Goal: Transaction & Acquisition: Purchase product/service

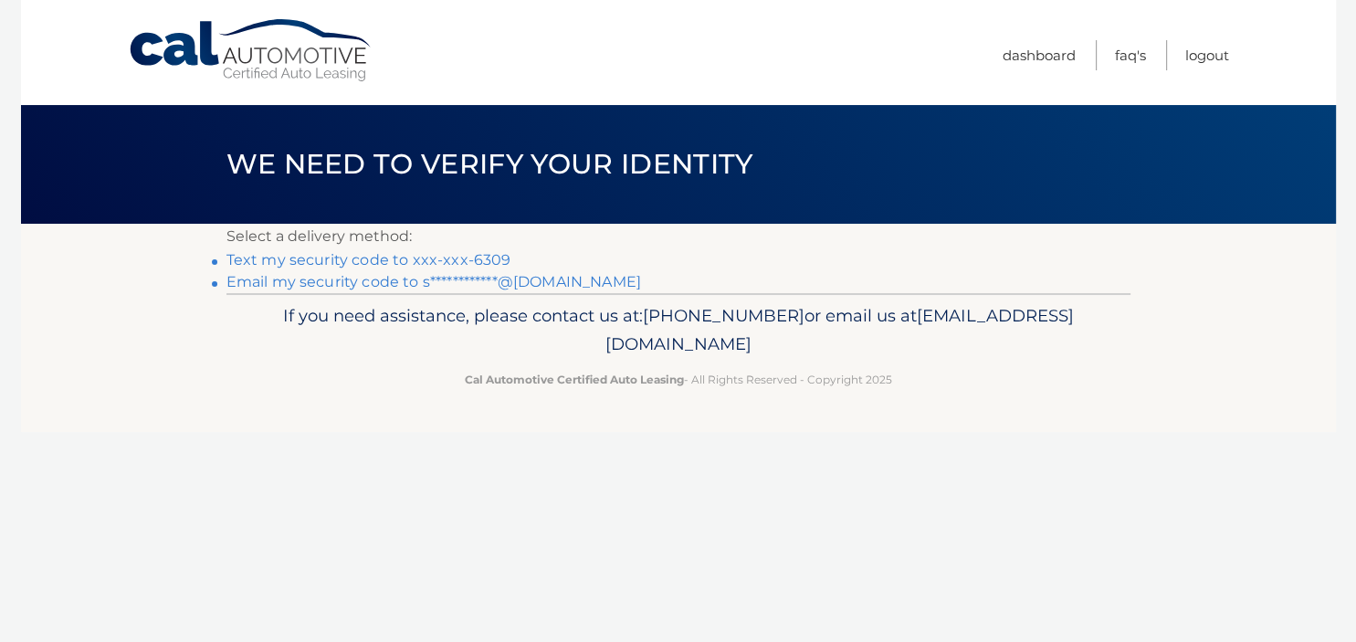
click at [335, 258] on link "Text my security code to xxx-xxx-6309" at bounding box center [368, 259] width 285 height 17
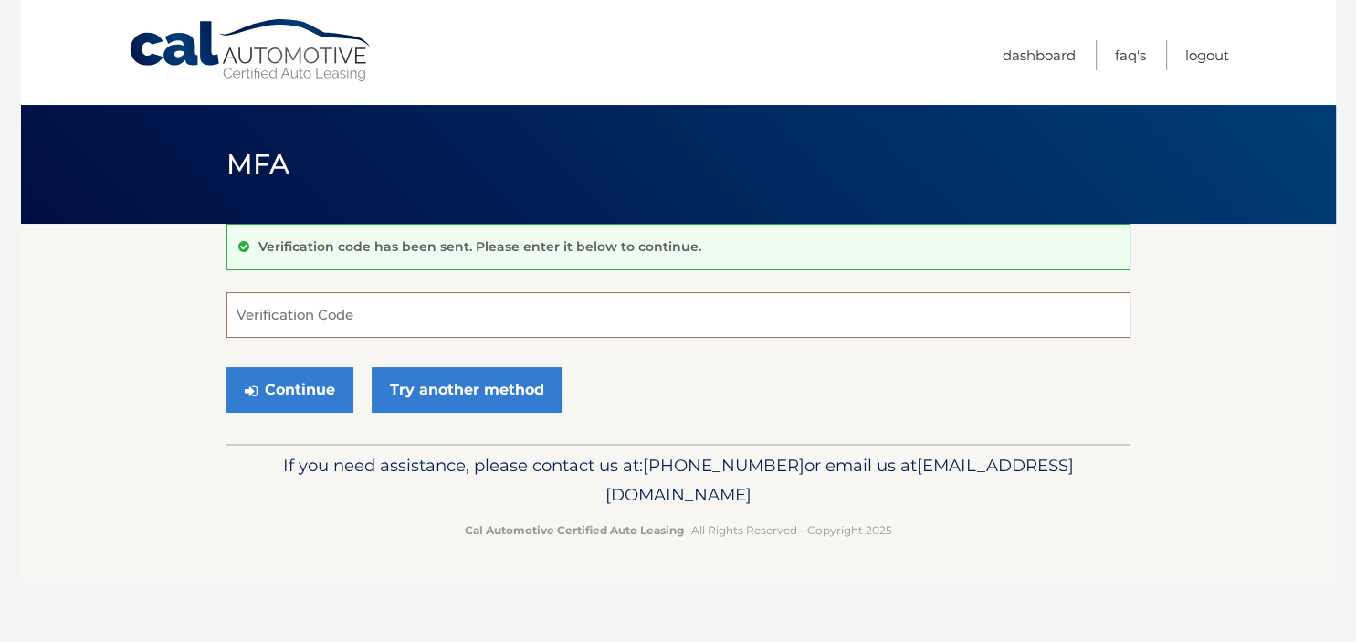
click at [406, 300] on input "Verification Code" at bounding box center [678, 315] width 904 height 46
type input "898415"
click at [318, 389] on button "Continue" at bounding box center [289, 390] width 127 height 46
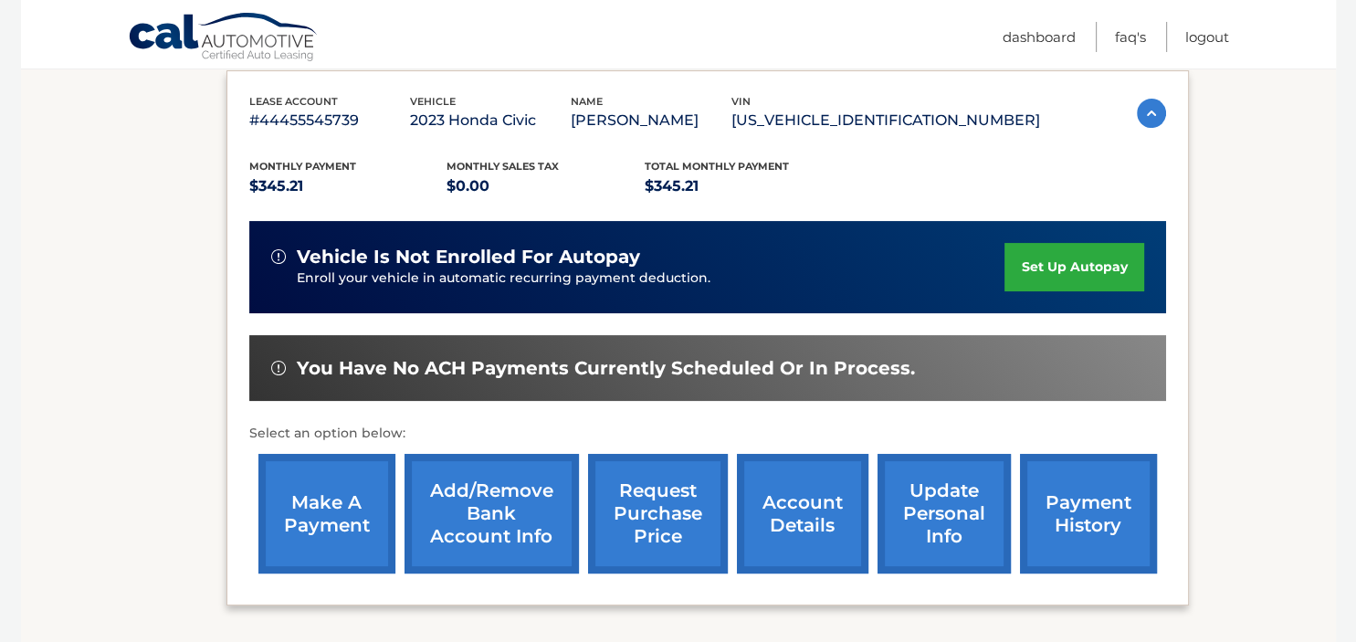
scroll to position [385, 0]
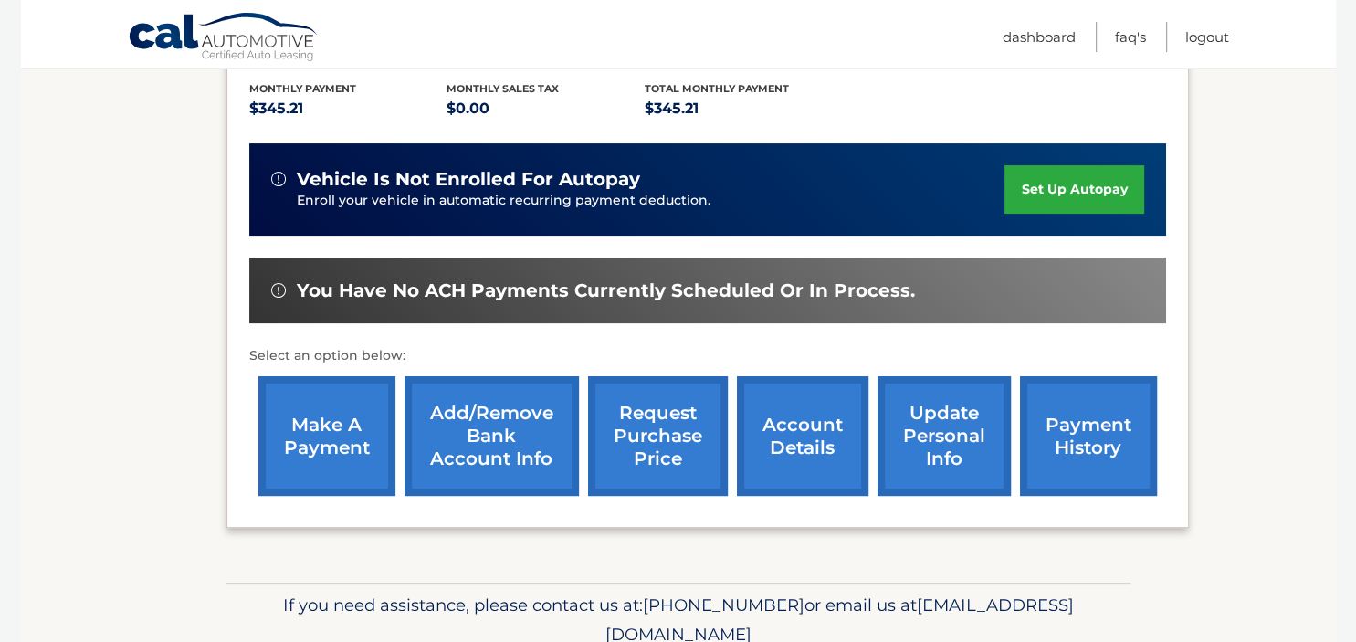
click at [307, 411] on link "make a payment" at bounding box center [326, 436] width 137 height 120
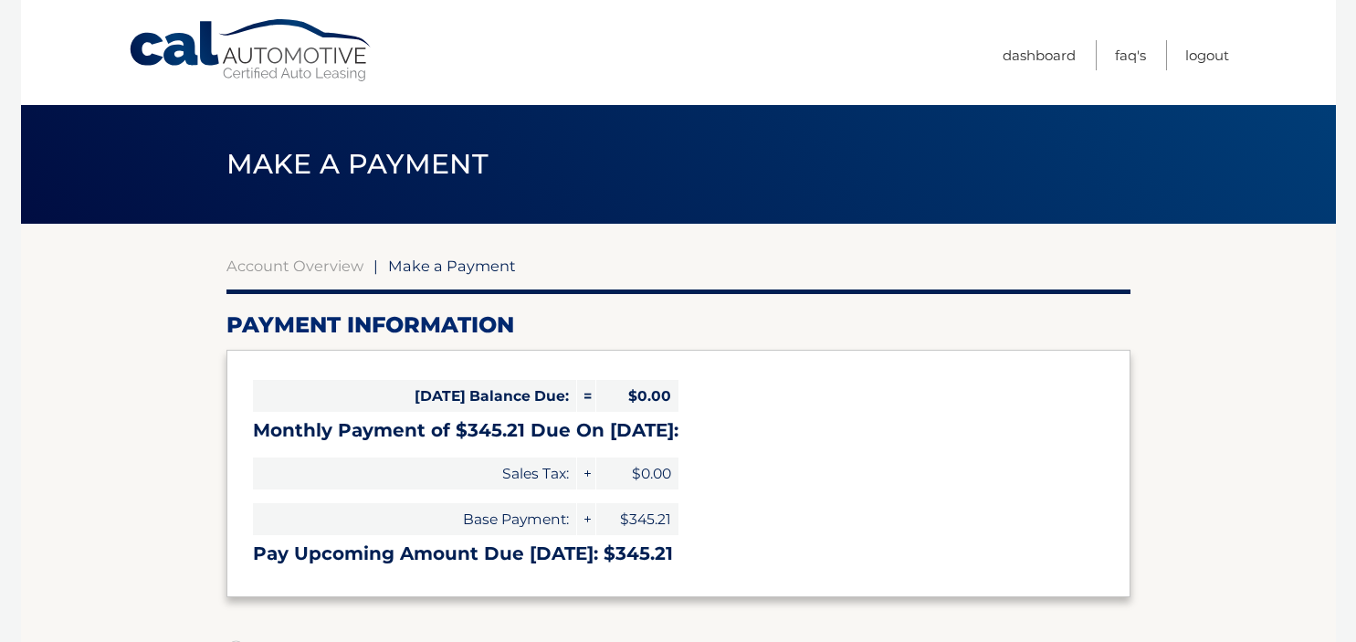
select select "YzUwMDMyMmQtMTQ3Yy00MGJjLWFlMGEtN2E4MDQxMzM0M2Ni"
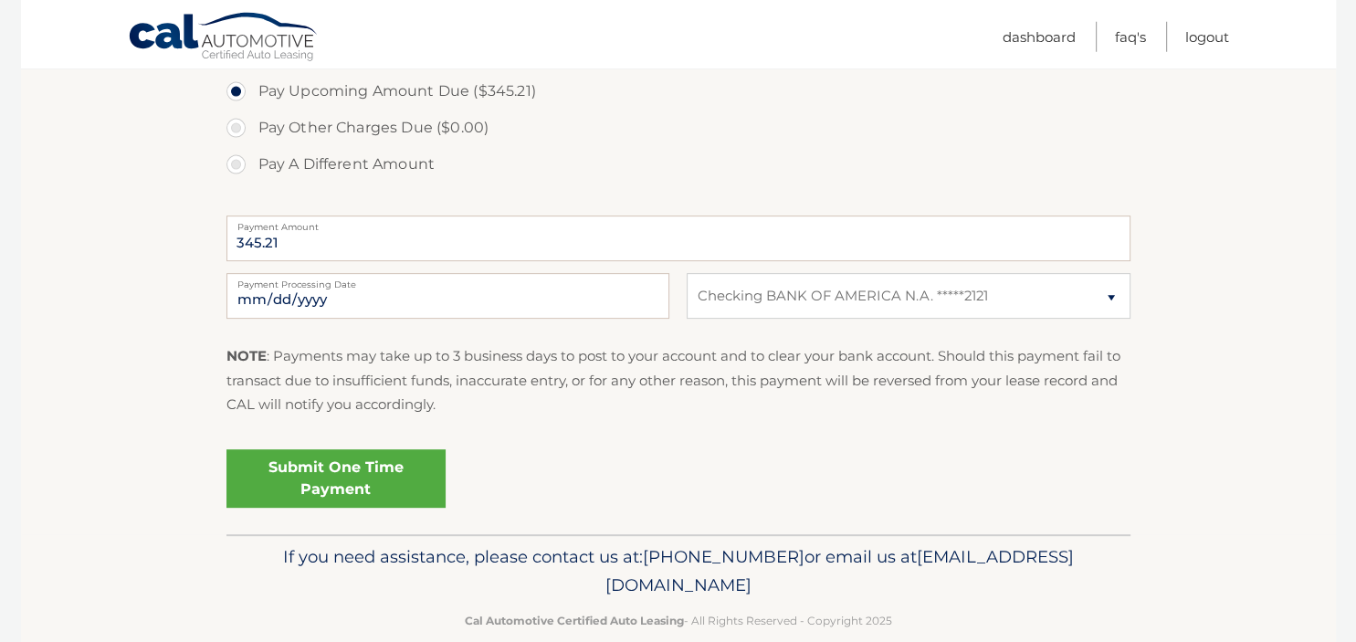
scroll to position [661, 0]
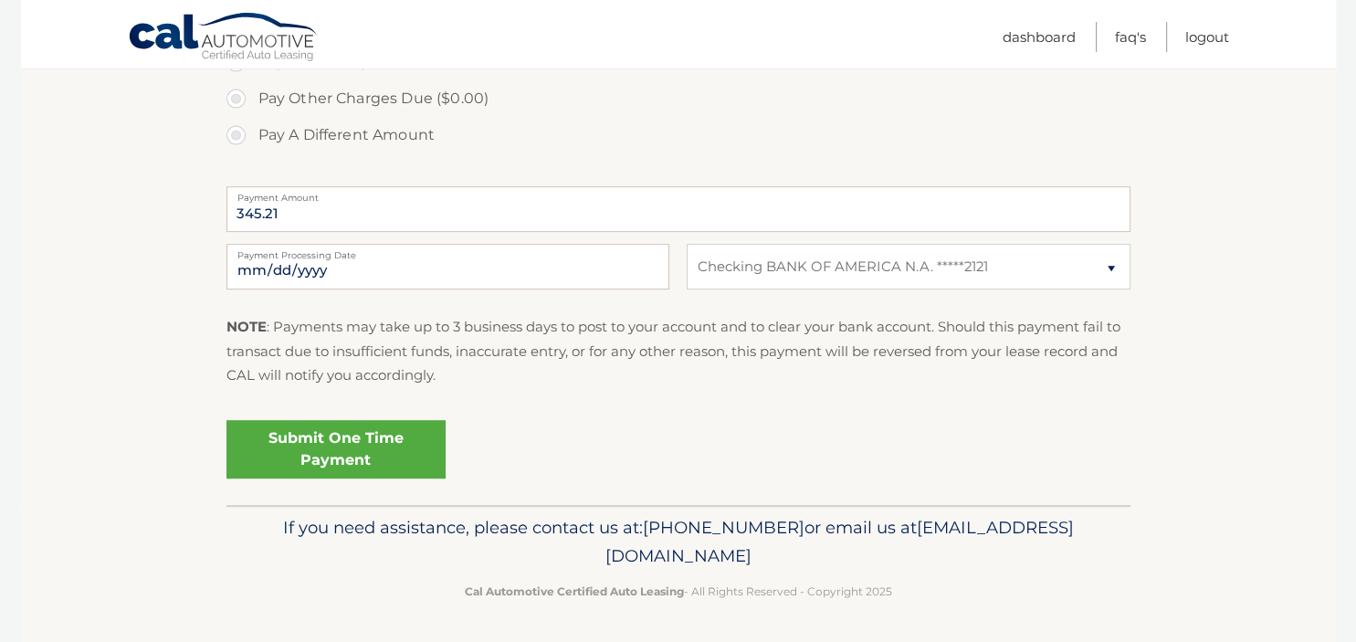
drag, startPoint x: 382, startPoint y: 441, endPoint x: 405, endPoint y: 439, distance: 23.8
click at [382, 440] on link "Submit One Time Payment" at bounding box center [335, 449] width 219 height 58
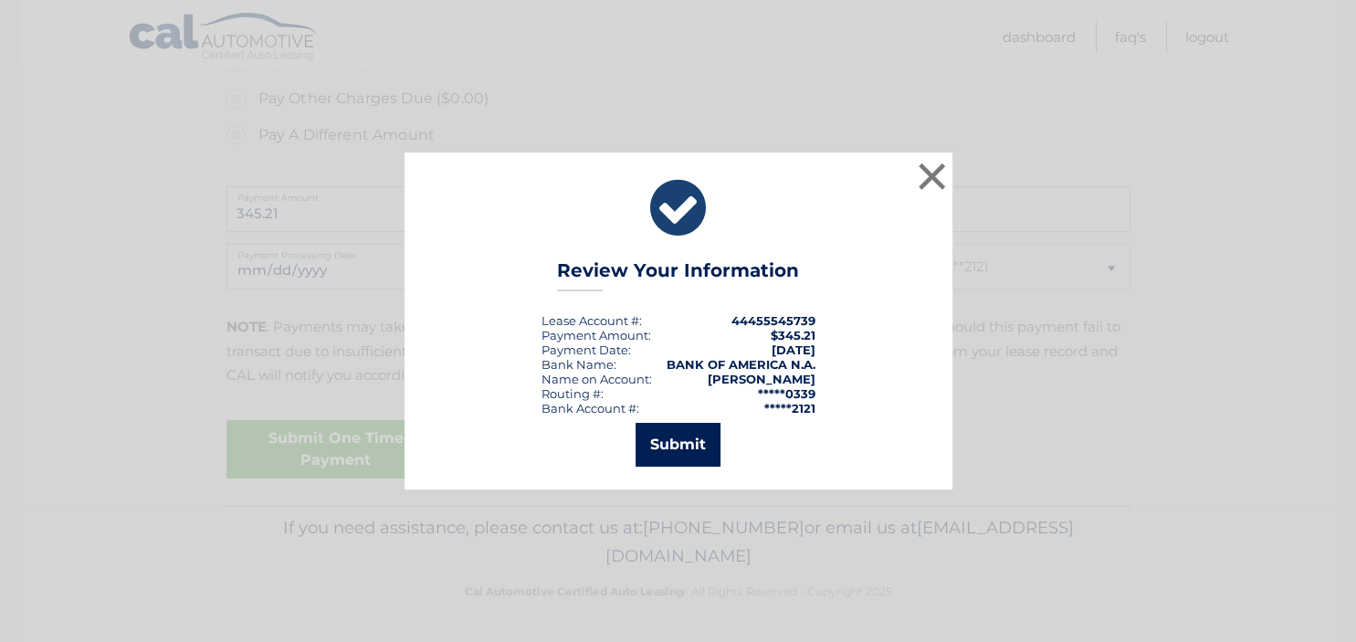
drag, startPoint x: 688, startPoint y: 442, endPoint x: 718, endPoint y: 427, distance: 32.7
click at [690, 442] on button "Submit" at bounding box center [677, 445] width 85 height 44
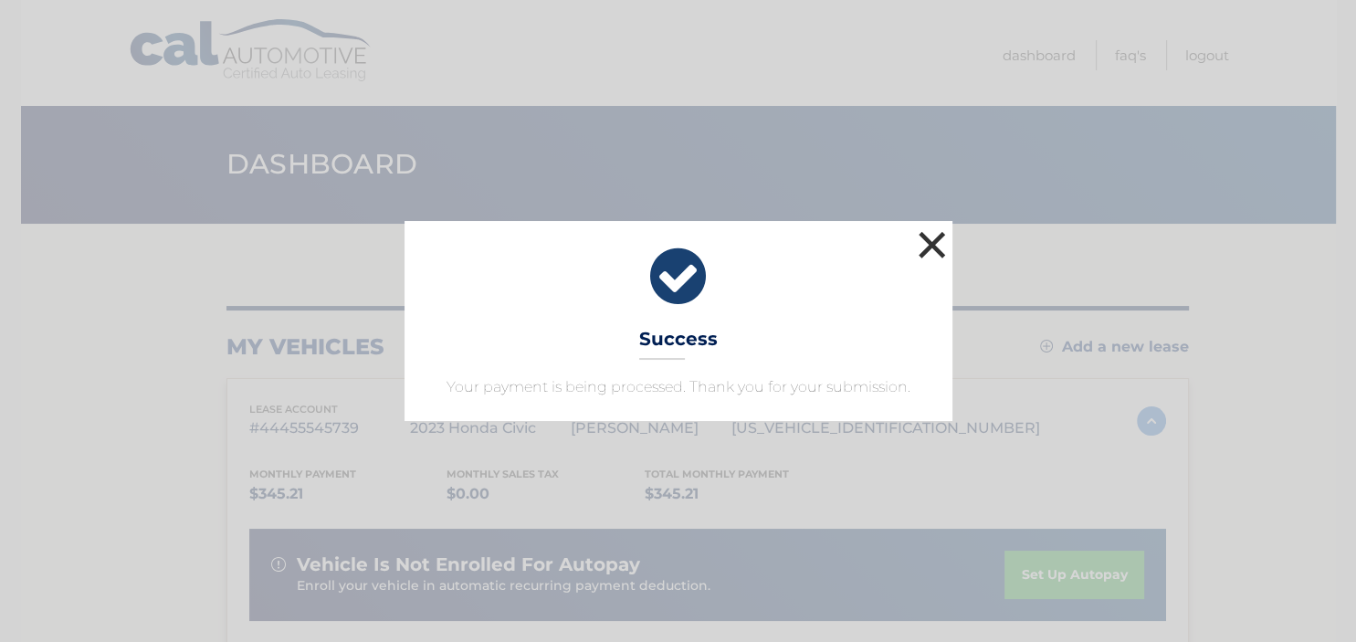
click at [931, 245] on button "×" at bounding box center [932, 244] width 37 height 37
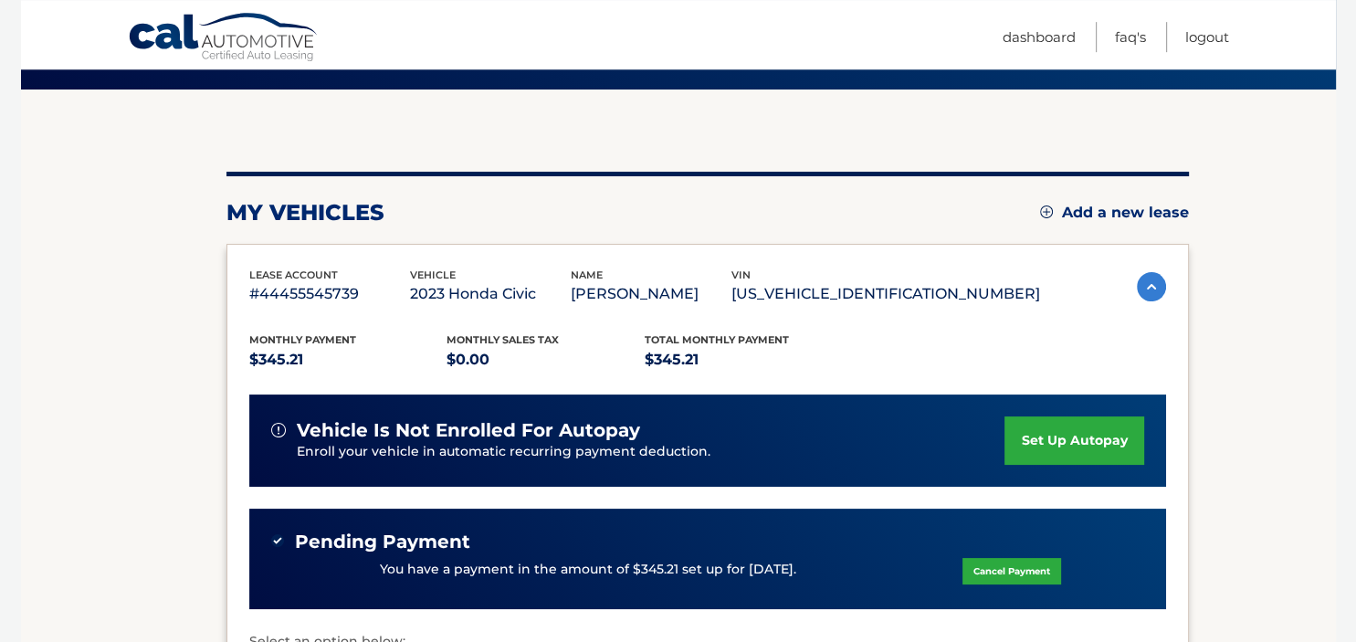
scroll to position [193, 0]
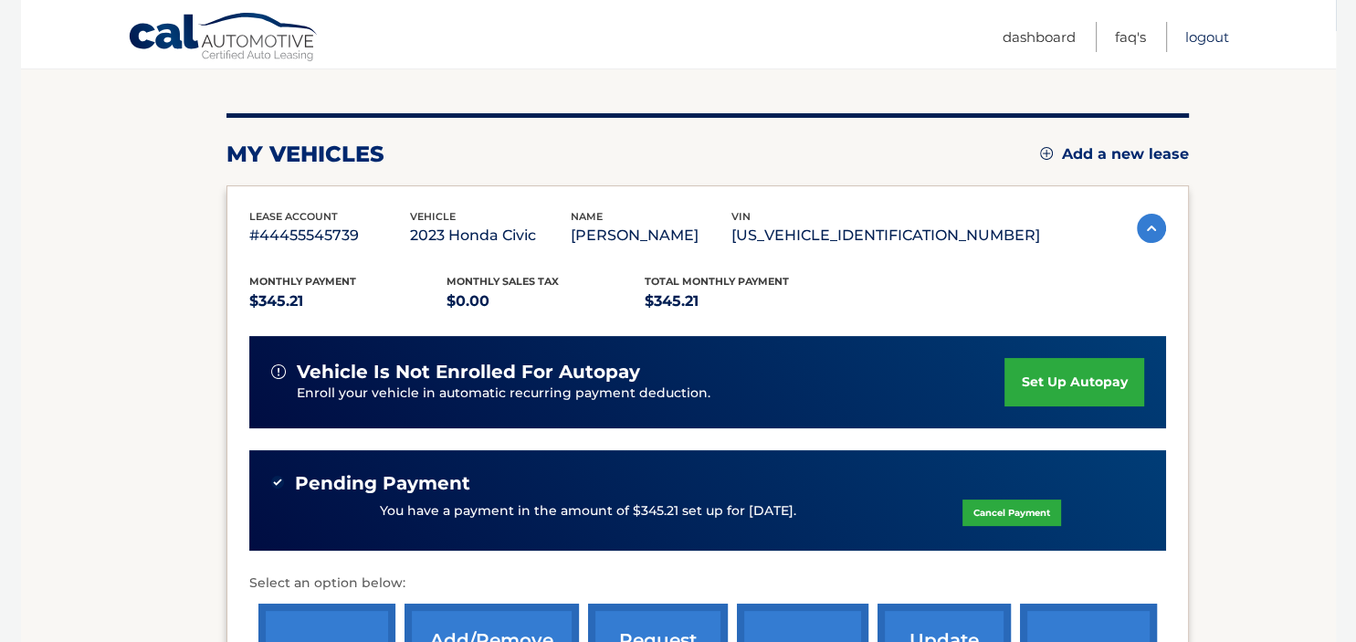
click at [1201, 35] on link "Logout" at bounding box center [1207, 37] width 44 height 30
